Goal: Information Seeking & Learning: Learn about a topic

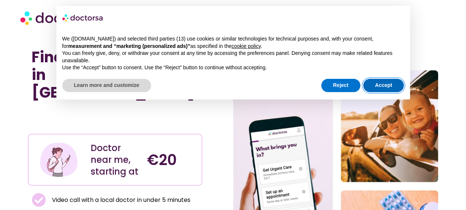
click at [375, 87] on button "Accept" at bounding box center [383, 85] width 41 height 13
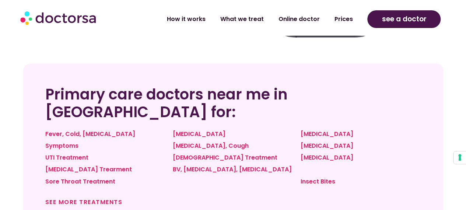
scroll to position [536, 0]
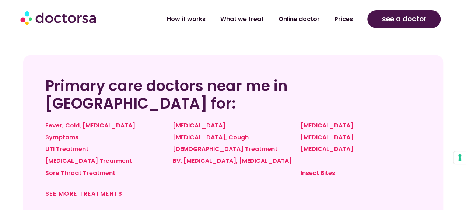
click at [90, 191] on div "See more treatments" at bounding box center [137, 196] width 184 height 10
click at [90, 189] on link "See more treatments" at bounding box center [83, 193] width 77 height 8
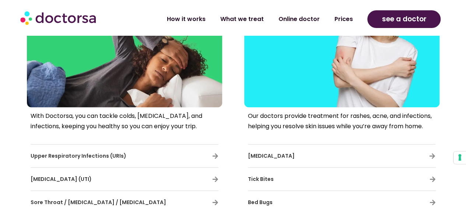
scroll to position [397, 0]
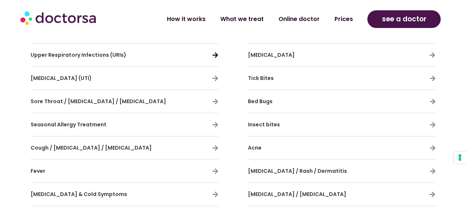
click at [217, 55] on icon at bounding box center [215, 55] width 6 height 6
click at [213, 53] on icon at bounding box center [215, 55] width 6 height 6
click at [216, 53] on icon at bounding box center [215, 55] width 6 height 6
click at [47, 55] on span "Upper Respiratory Infections (URIs)" at bounding box center [79, 54] width 96 height 7
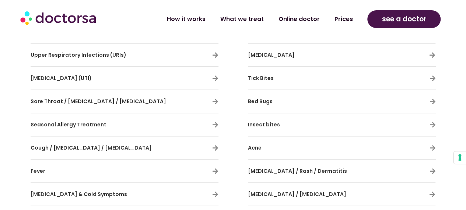
click at [52, 54] on span "Upper Respiratory Infections (URIs)" at bounding box center [79, 54] width 96 height 7
click at [53, 54] on span "Upper Respiratory Infections (URIs)" at bounding box center [79, 54] width 96 height 7
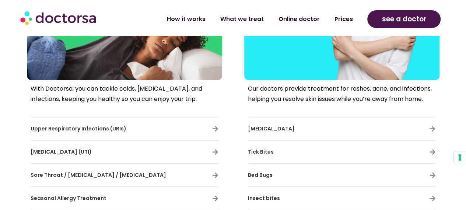
scroll to position [360, 0]
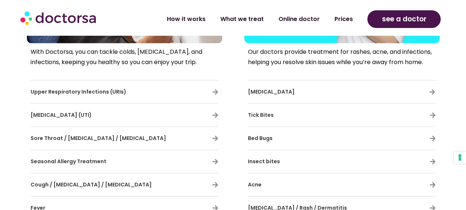
click at [89, 92] on span "Upper Respiratory Infections (URIs)" at bounding box center [79, 91] width 96 height 7
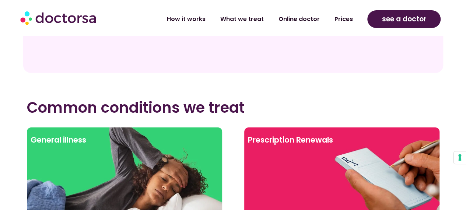
scroll to position [2266, 0]
